Goal: Navigation & Orientation: Find specific page/section

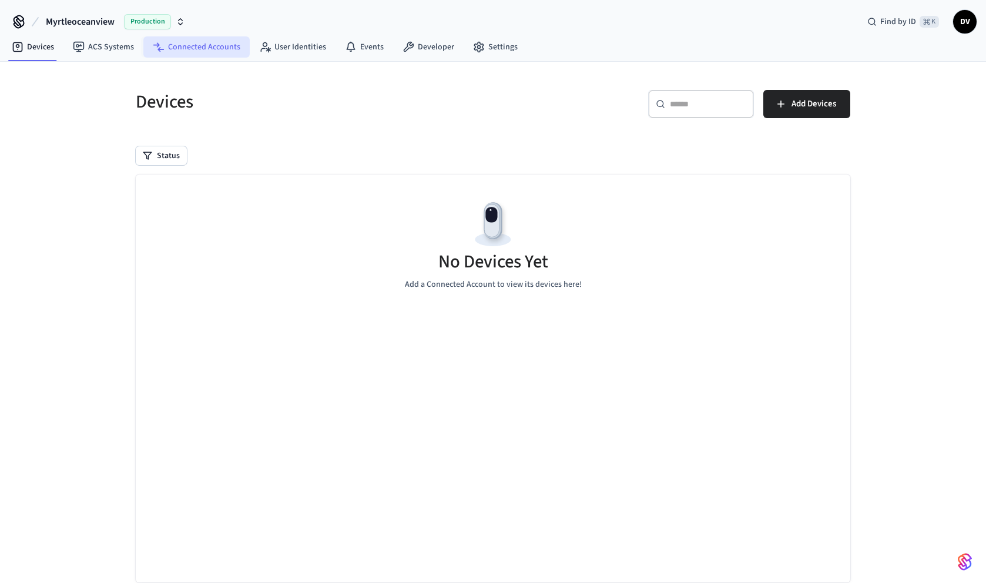
click at [172, 52] on link "Connected Accounts" at bounding box center [196, 46] width 106 height 21
